Goal: Task Accomplishment & Management: Manage account settings

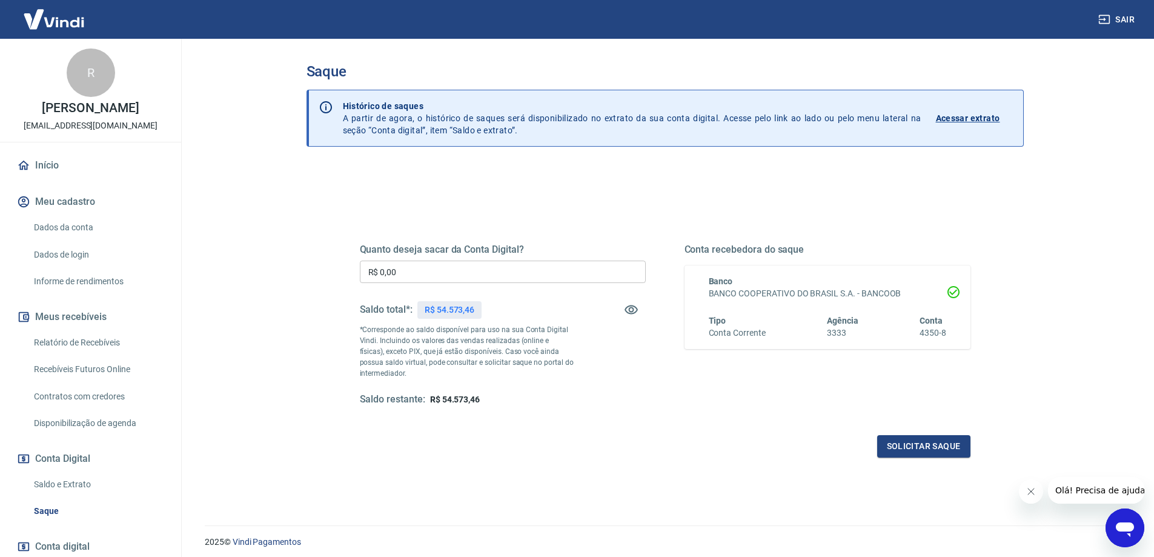
click at [580, 268] on input "R$ 0,00" at bounding box center [503, 272] width 286 height 22
click at [579, 268] on input "R$ 0,00" at bounding box center [503, 272] width 286 height 22
type input "R$ 54.573,46"
click at [919, 458] on div "Quanto deseja sacar da Conta Digital? R$ 54.573,46 ​ Saldo total*: R$ 54.573,46…" at bounding box center [665, 331] width 640 height 282
click at [917, 451] on button "Solicitar saque" at bounding box center [923, 446] width 93 height 22
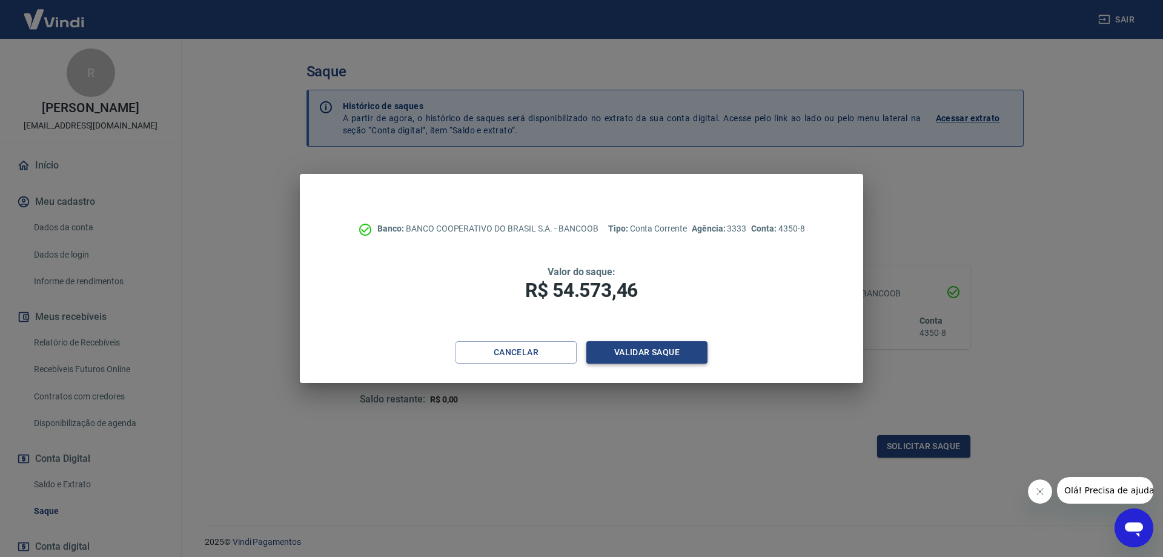
click at [654, 344] on button "Validar saque" at bounding box center [647, 352] width 121 height 22
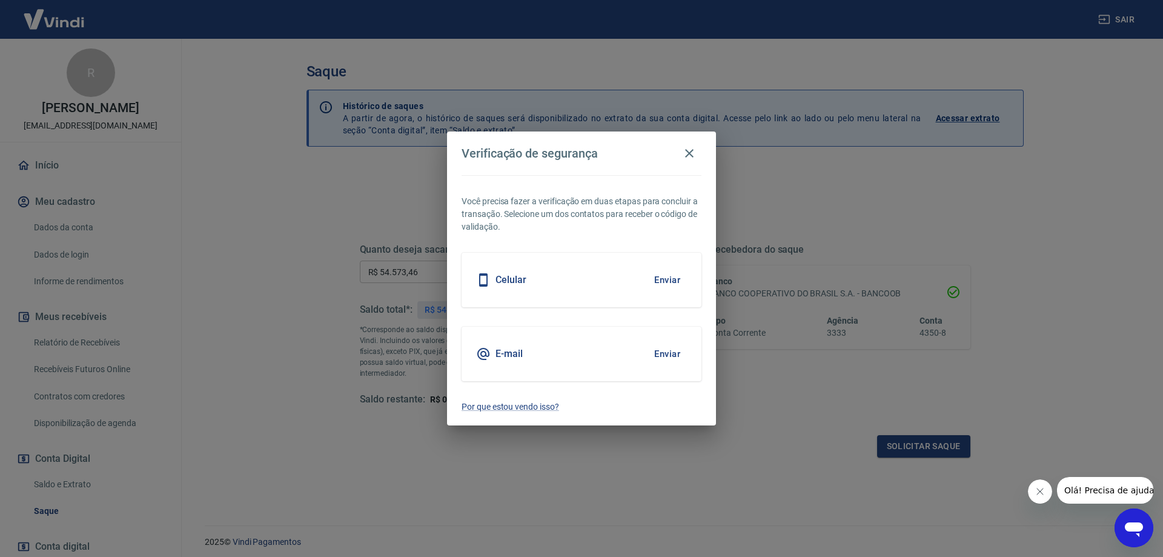
click at [618, 342] on div "E-mail Enviar" at bounding box center [582, 354] width 240 height 55
click at [670, 353] on button "Enviar" at bounding box center [667, 353] width 39 height 25
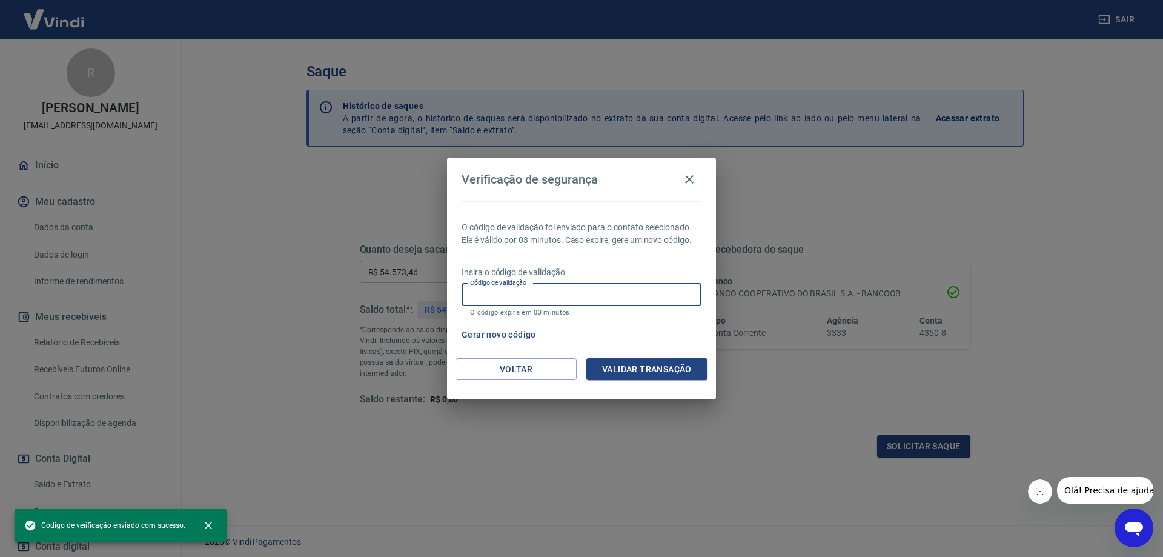
click at [661, 290] on input "Código de validação" at bounding box center [582, 295] width 240 height 22
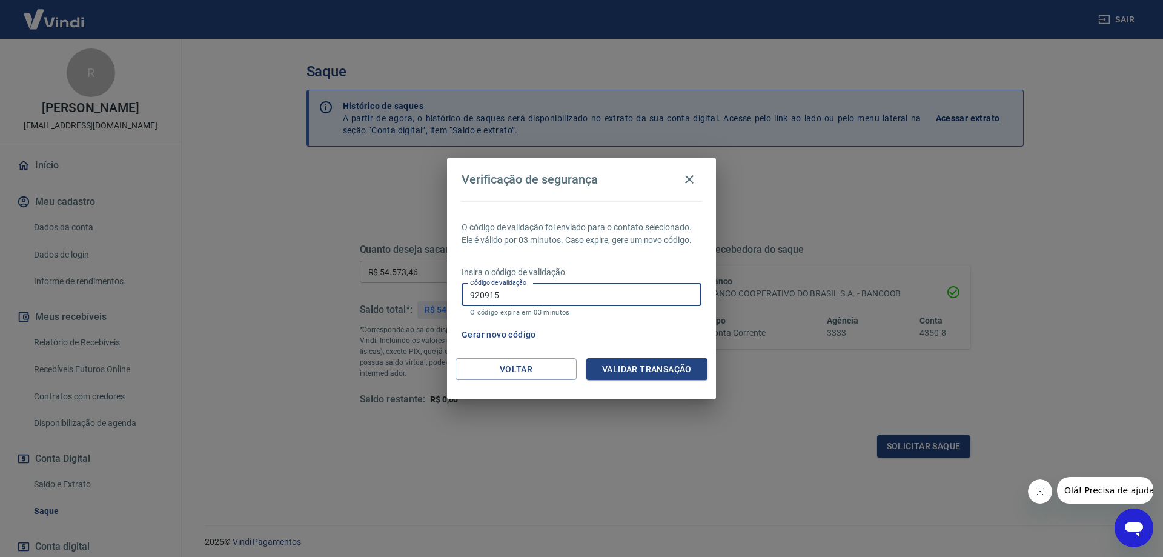
type input "920915"
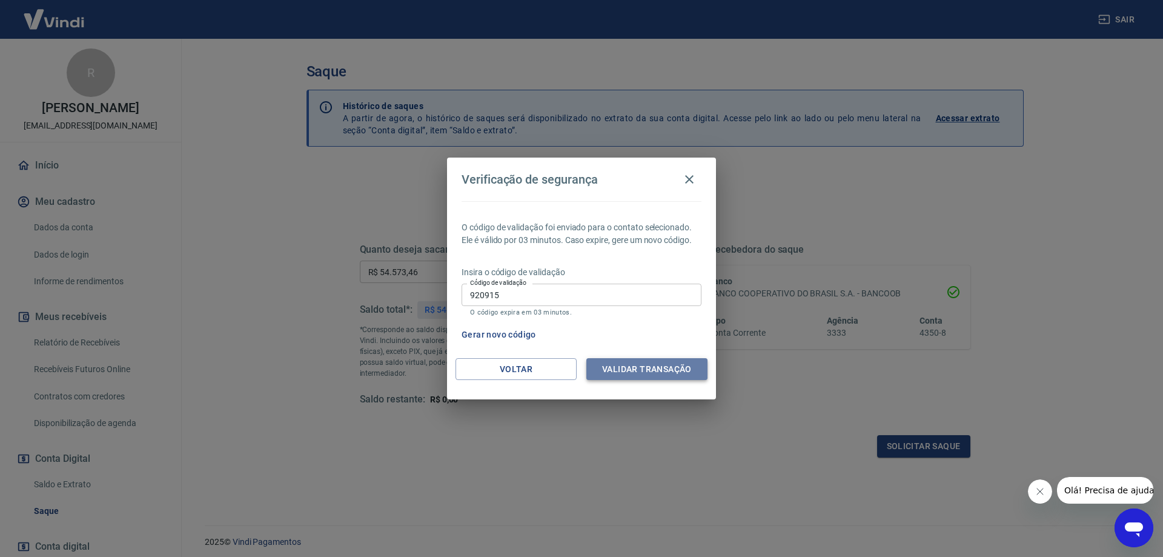
click at [653, 373] on button "Validar transação" at bounding box center [647, 369] width 121 height 22
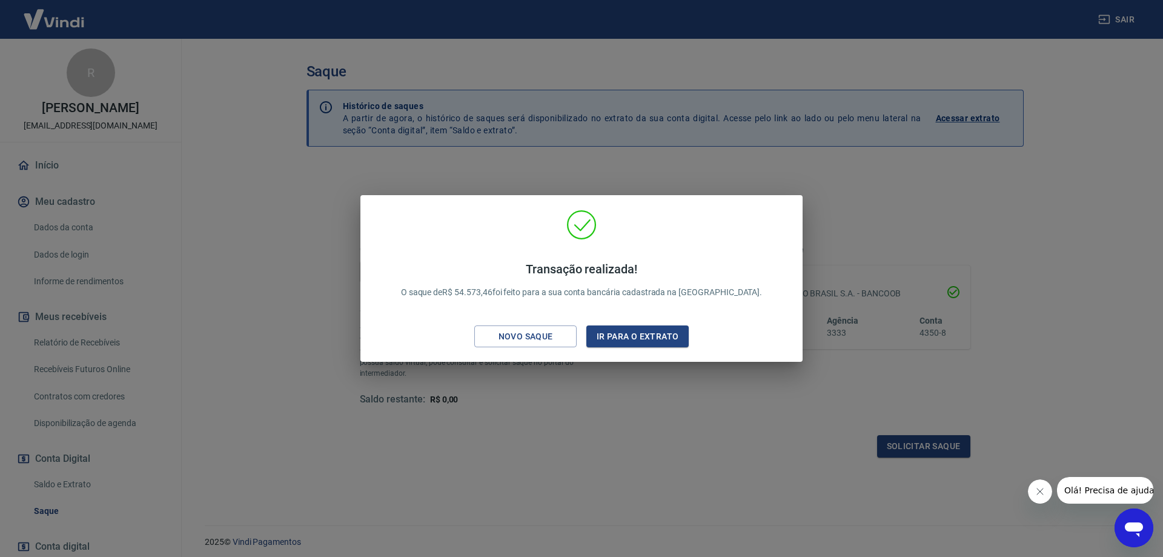
click at [607, 378] on div "Transação realizada! O saque de R$ 54.573,46 foi feito para a sua conta bancári…" at bounding box center [581, 278] width 1163 height 557
